Goal: Book appointment/travel/reservation

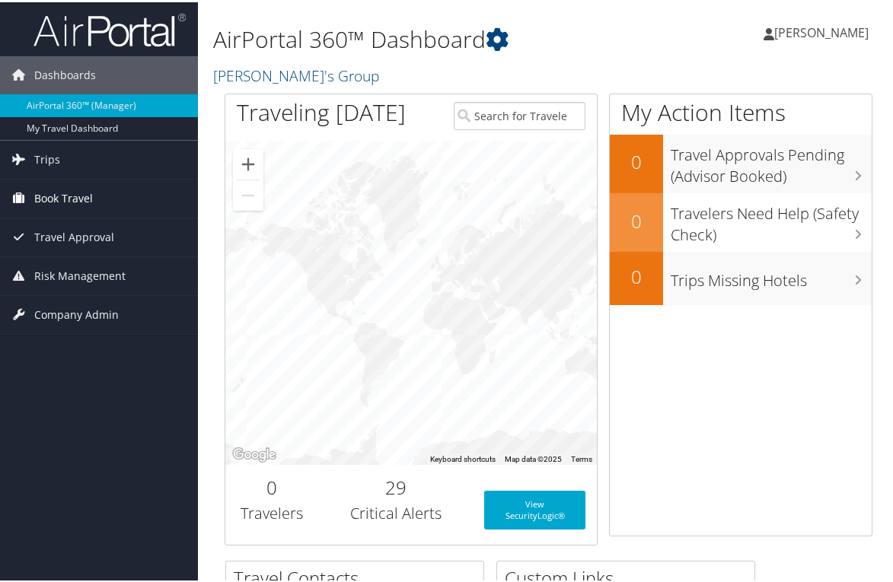
click at [62, 193] on span "Book Travel" at bounding box center [63, 196] width 59 height 38
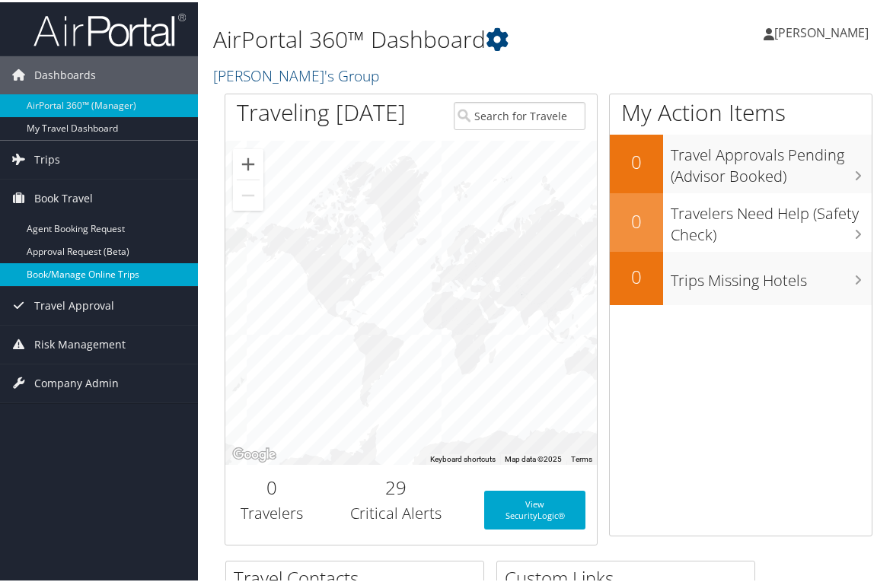
click at [72, 267] on link "Book/Manage Online Trips" at bounding box center [99, 272] width 198 height 23
